Goal: Task Accomplishment & Management: Manage orders

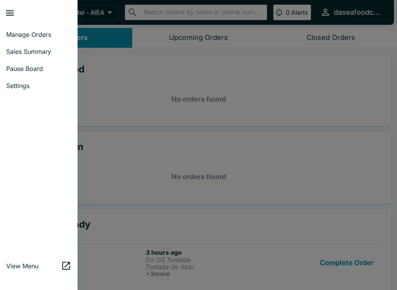
click at [16, 48] on span "Sales Summary" at bounding box center [38, 52] width 65 height 8
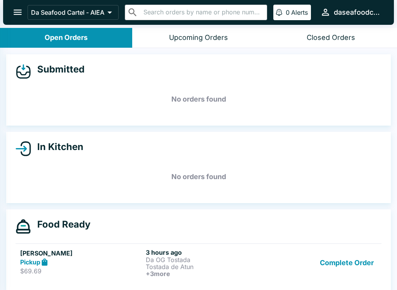
select select "03:00"
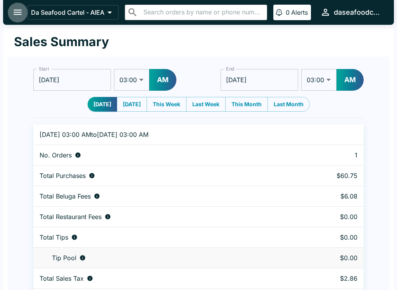
click at [20, 10] on icon "open drawer" at bounding box center [18, 12] width 8 height 5
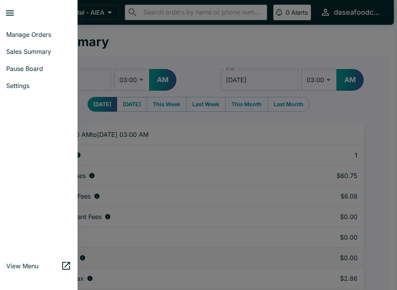
click at [19, 33] on span "Manage Orders" at bounding box center [38, 35] width 65 height 8
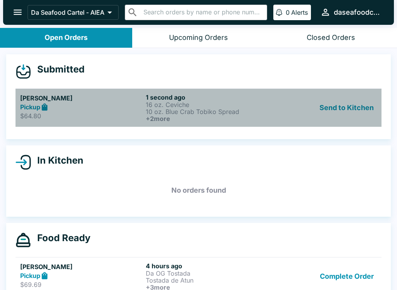
click at [295, 110] on div "Send to Kitchen" at bounding box center [324, 107] width 105 height 29
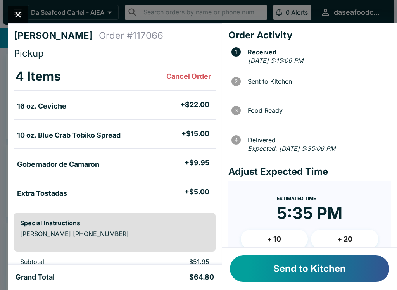
click at [310, 281] on button "Send to Kitchen" at bounding box center [309, 268] width 159 height 26
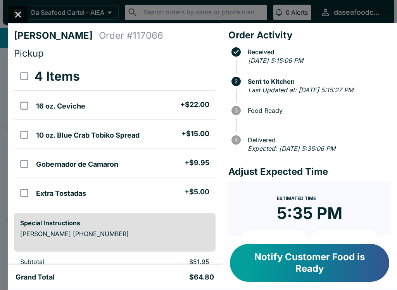
click at [24, 12] on button "Close" at bounding box center [18, 14] width 20 height 17
